Goal: Check status: Verify the current state of an ongoing process or item

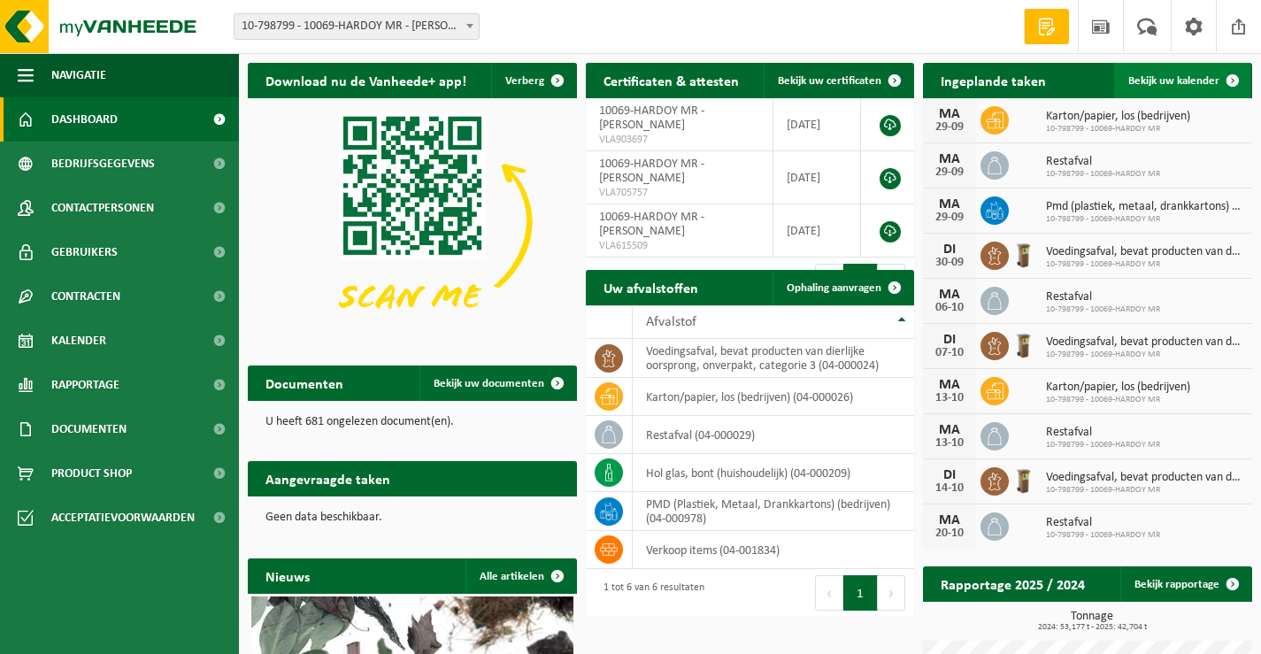
click at [1177, 84] on span "Bekijk uw kalender" at bounding box center [1173, 81] width 91 height 12
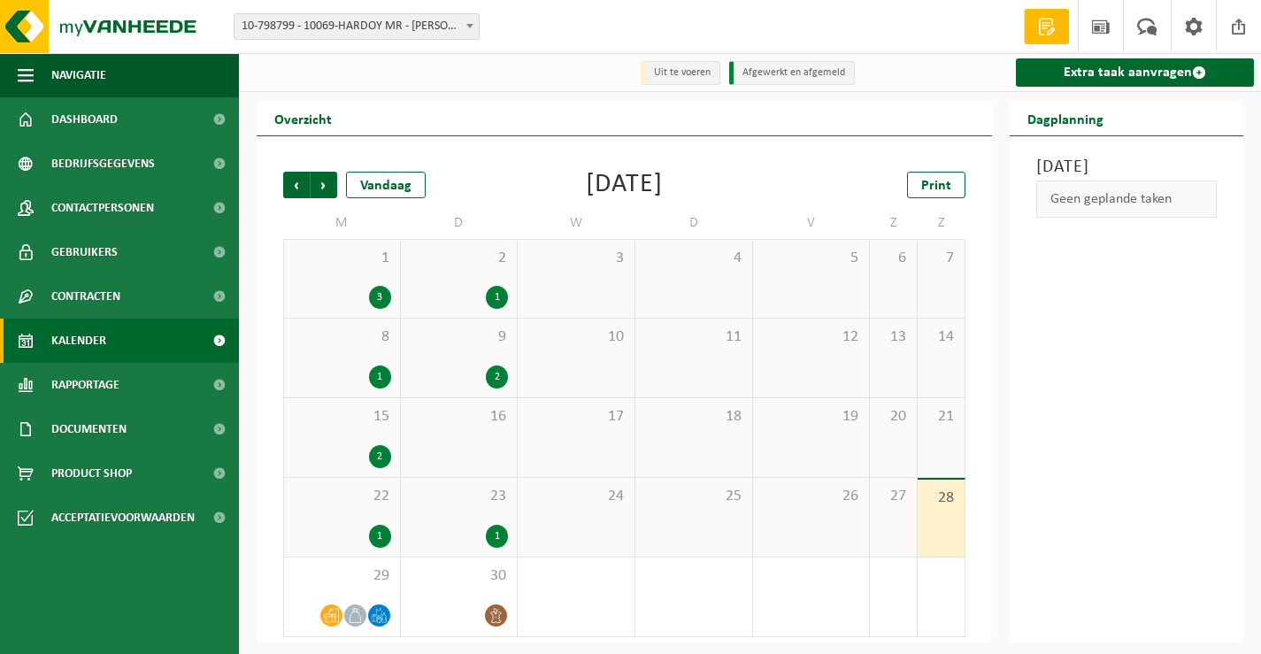
scroll to position [2, 0]
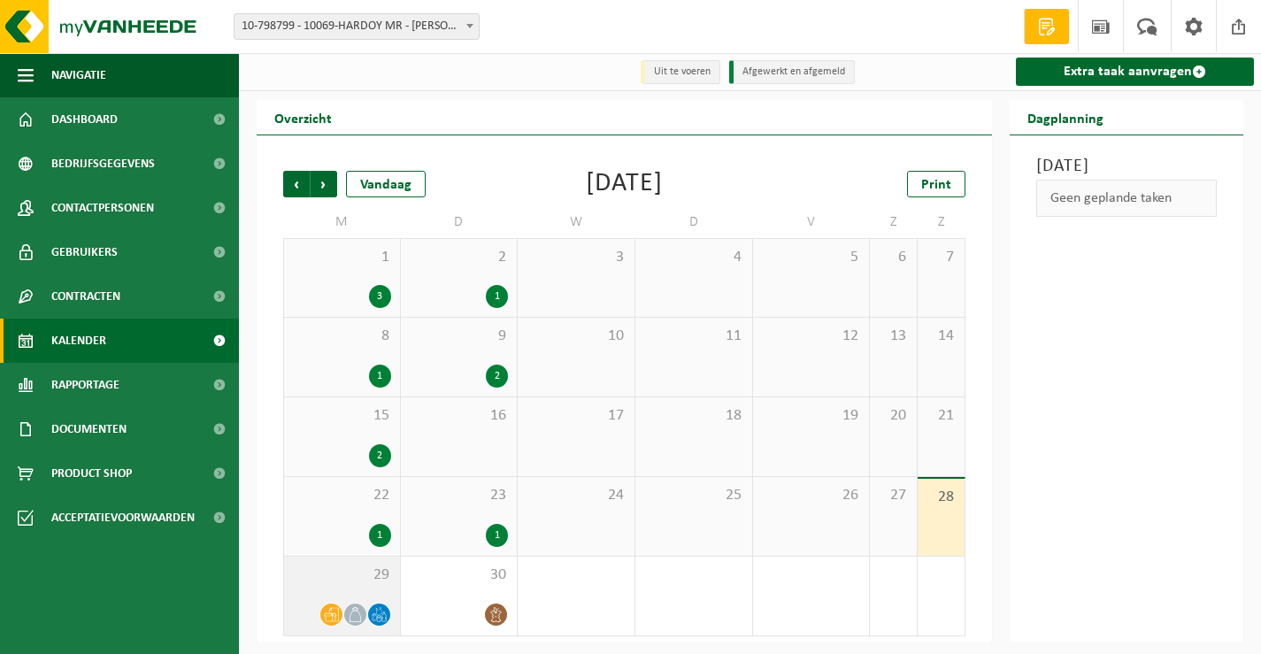
click at [380, 616] on icon at bounding box center [379, 614] width 15 height 15
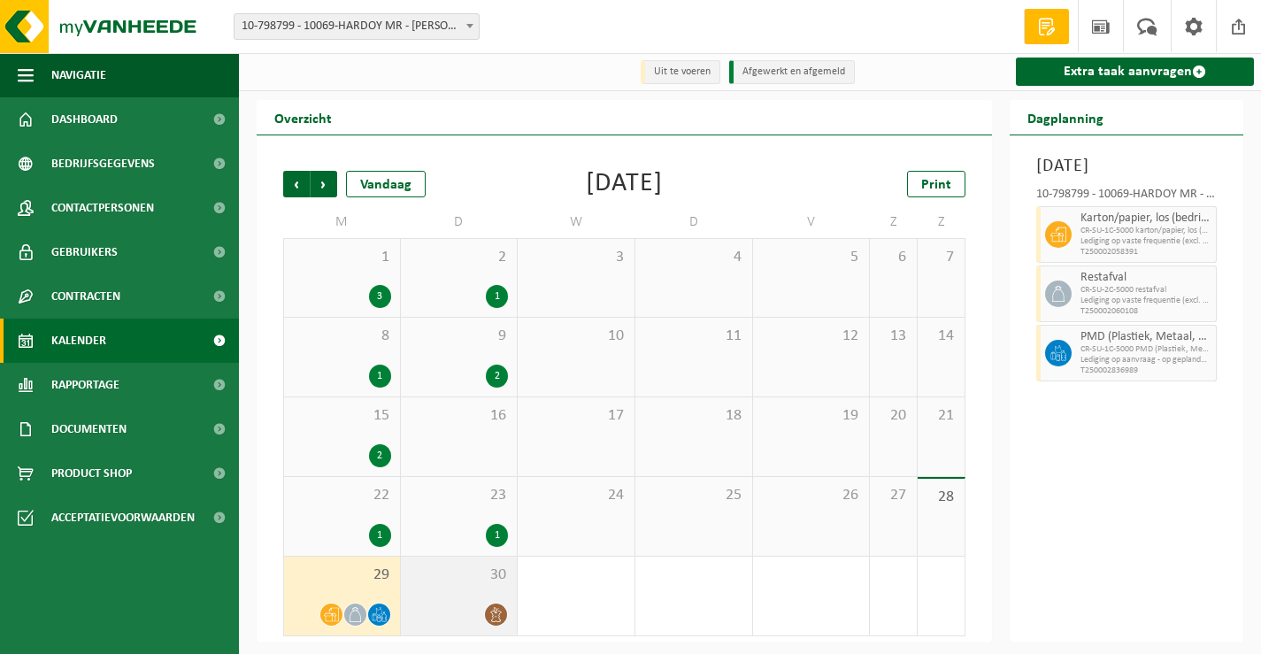
click at [488, 580] on span "30" at bounding box center [459, 574] width 99 height 19
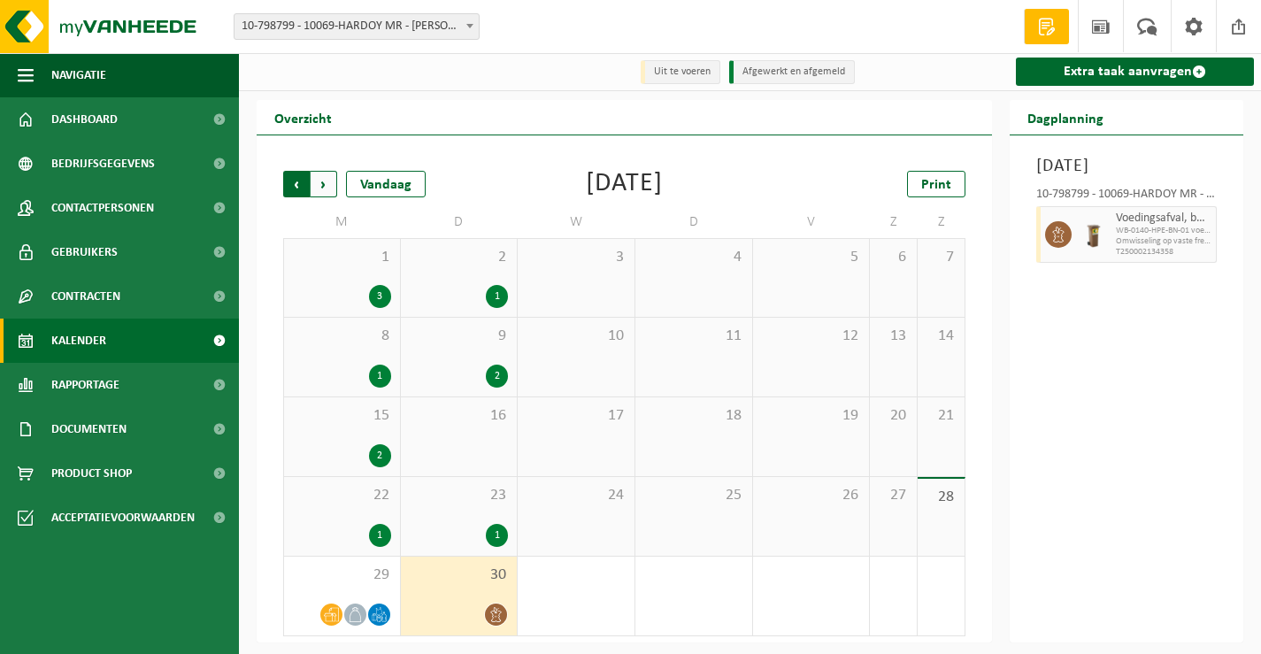
click at [324, 177] on span "Volgende" at bounding box center [324, 184] width 27 height 27
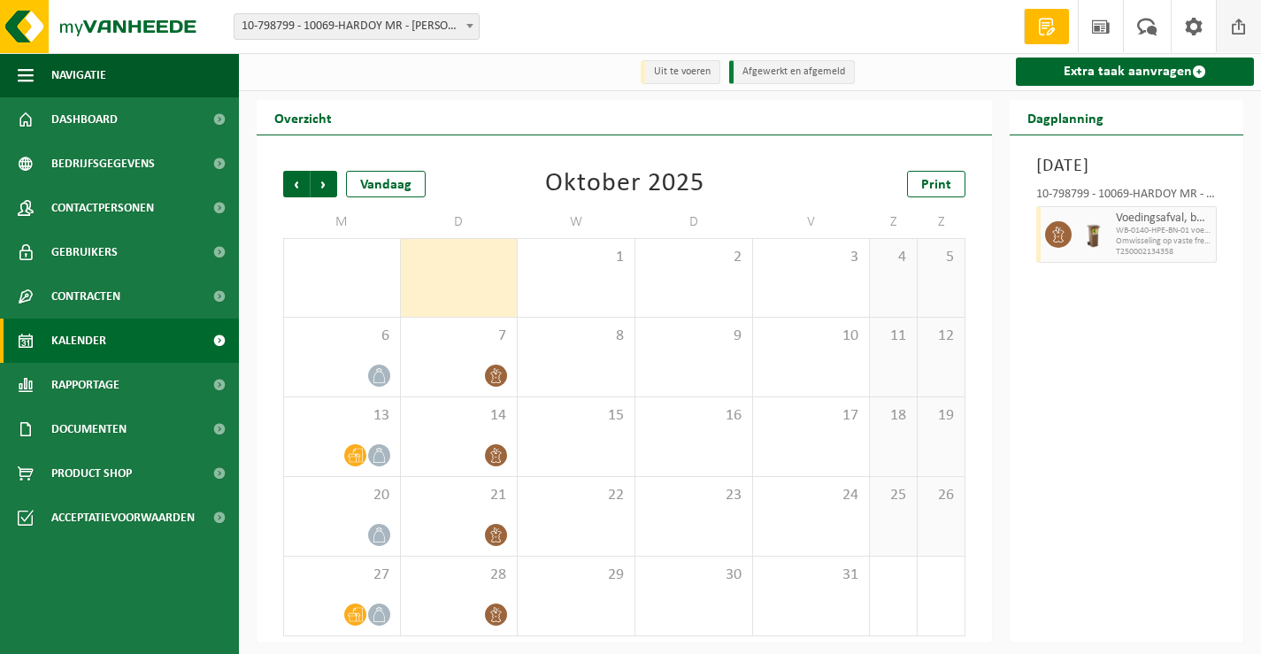
click at [1240, 27] on span at bounding box center [1238, 26] width 27 height 52
